Goal: Unclear

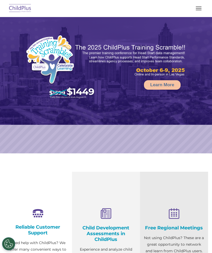
select select "MEDIUM"
click at [202, 5] on button "button" at bounding box center [198, 8] width 11 height 8
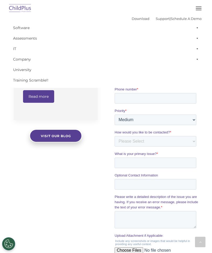
scroll to position [367, 0]
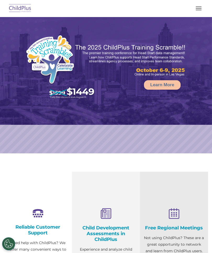
select select "MEDIUM"
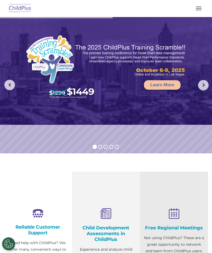
click at [199, 9] on button "button" at bounding box center [198, 8] width 11 height 8
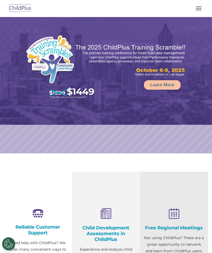
select select "MEDIUM"
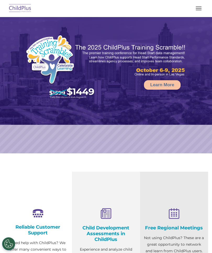
select select "MEDIUM"
